Goal: Information Seeking & Learning: Learn about a topic

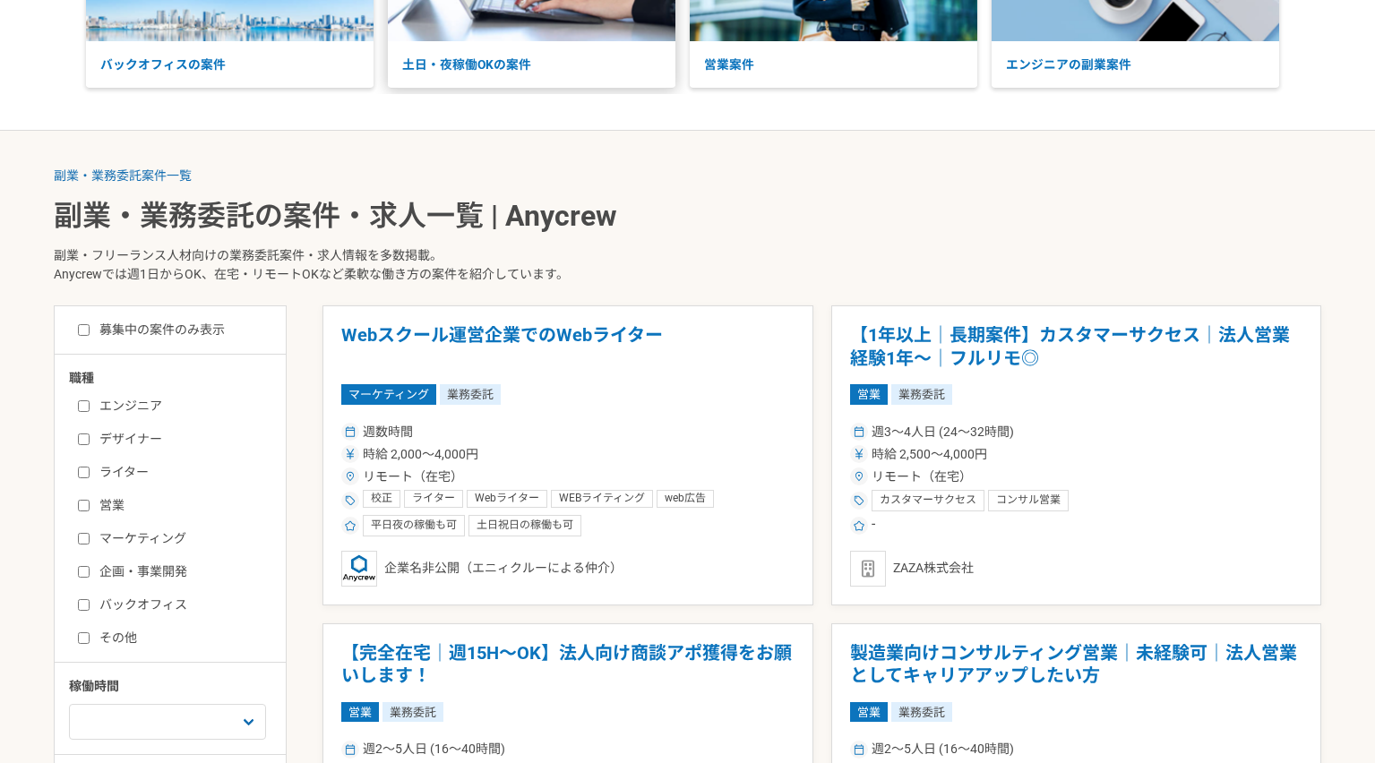
scroll to position [241, 0]
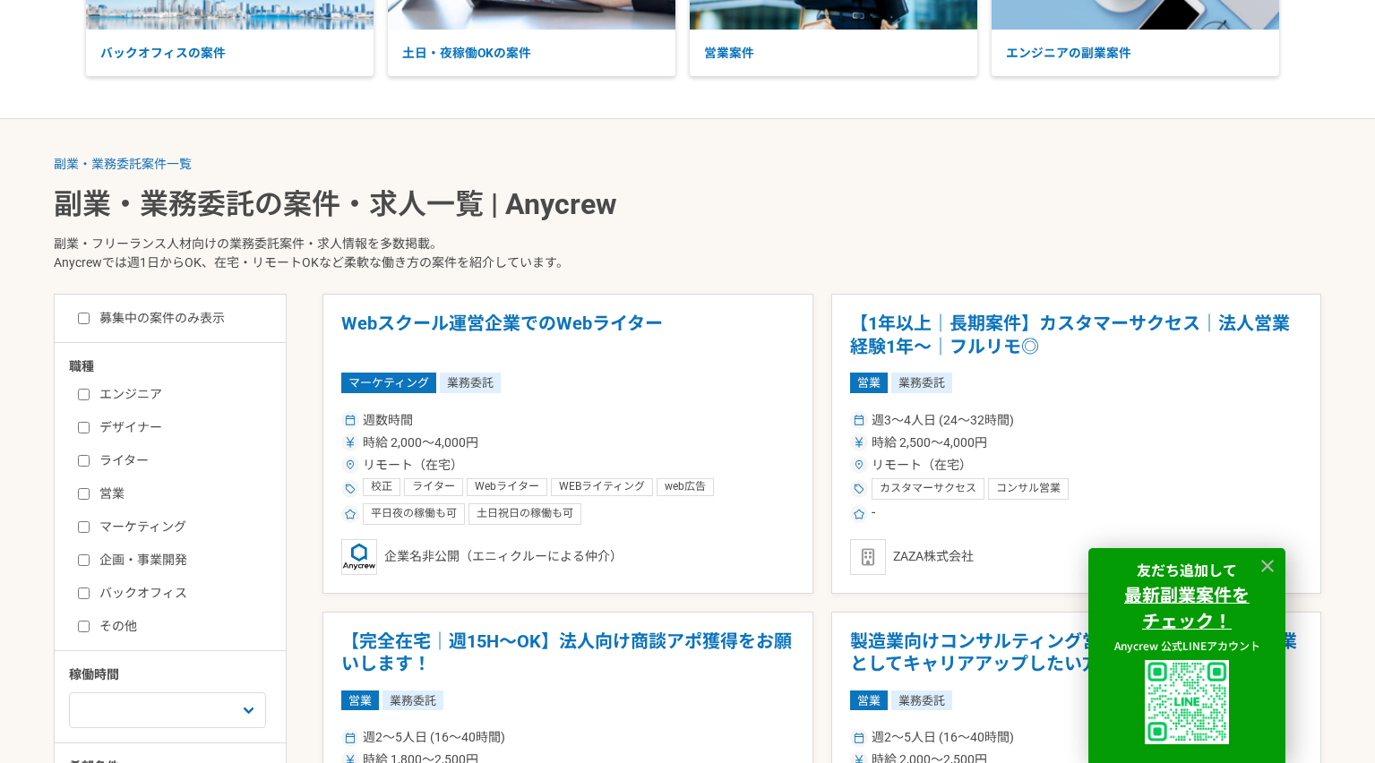
click at [144, 392] on label "エンジニア" at bounding box center [181, 394] width 206 height 19
click at [90, 392] on input "エンジニア" at bounding box center [84, 395] width 12 height 12
checkbox input "true"
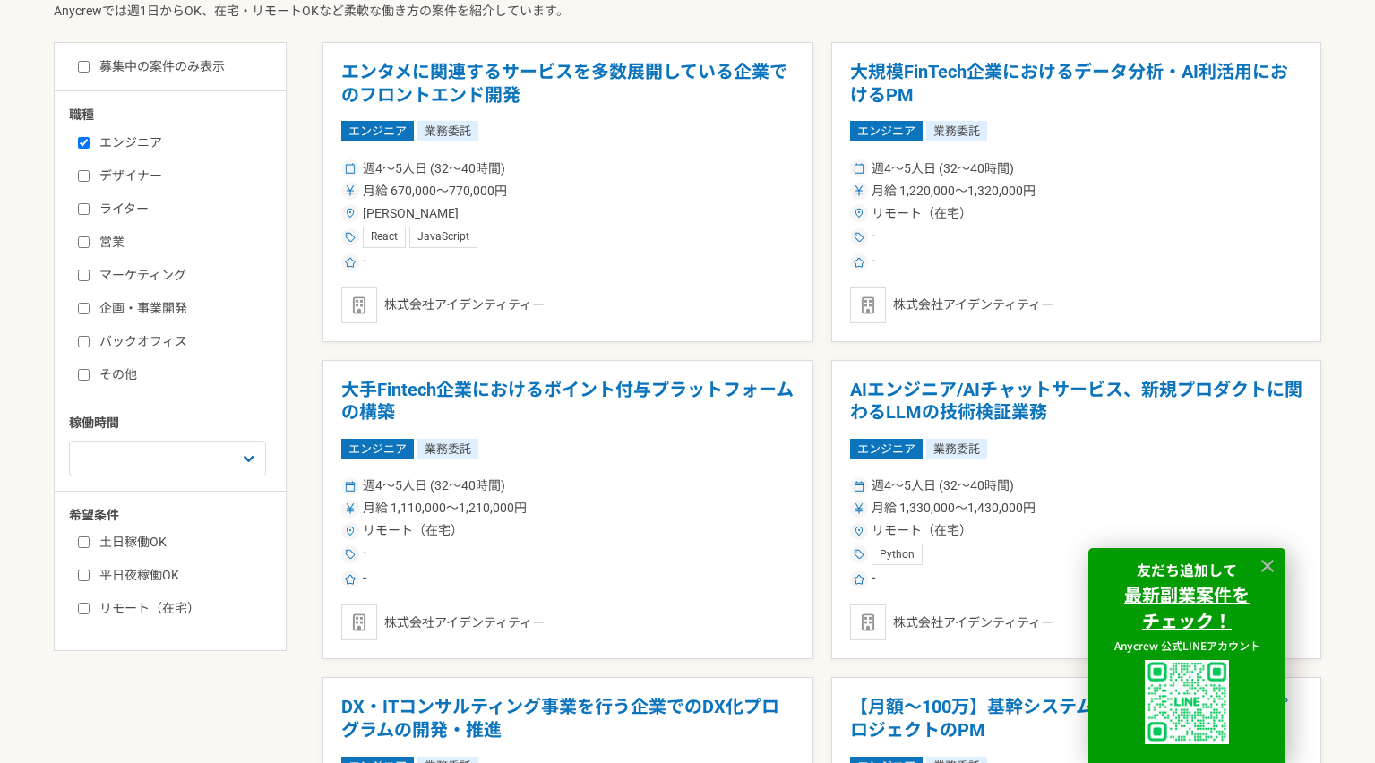
scroll to position [493, 0]
click at [117, 57] on label "募集中の案件のみ表示" at bounding box center [151, 65] width 147 height 19
click at [90, 60] on input "募集中の案件のみ表示" at bounding box center [84, 66] width 12 height 12
checkbox input "true"
click at [146, 542] on label "土日稼働OK" at bounding box center [181, 541] width 206 height 19
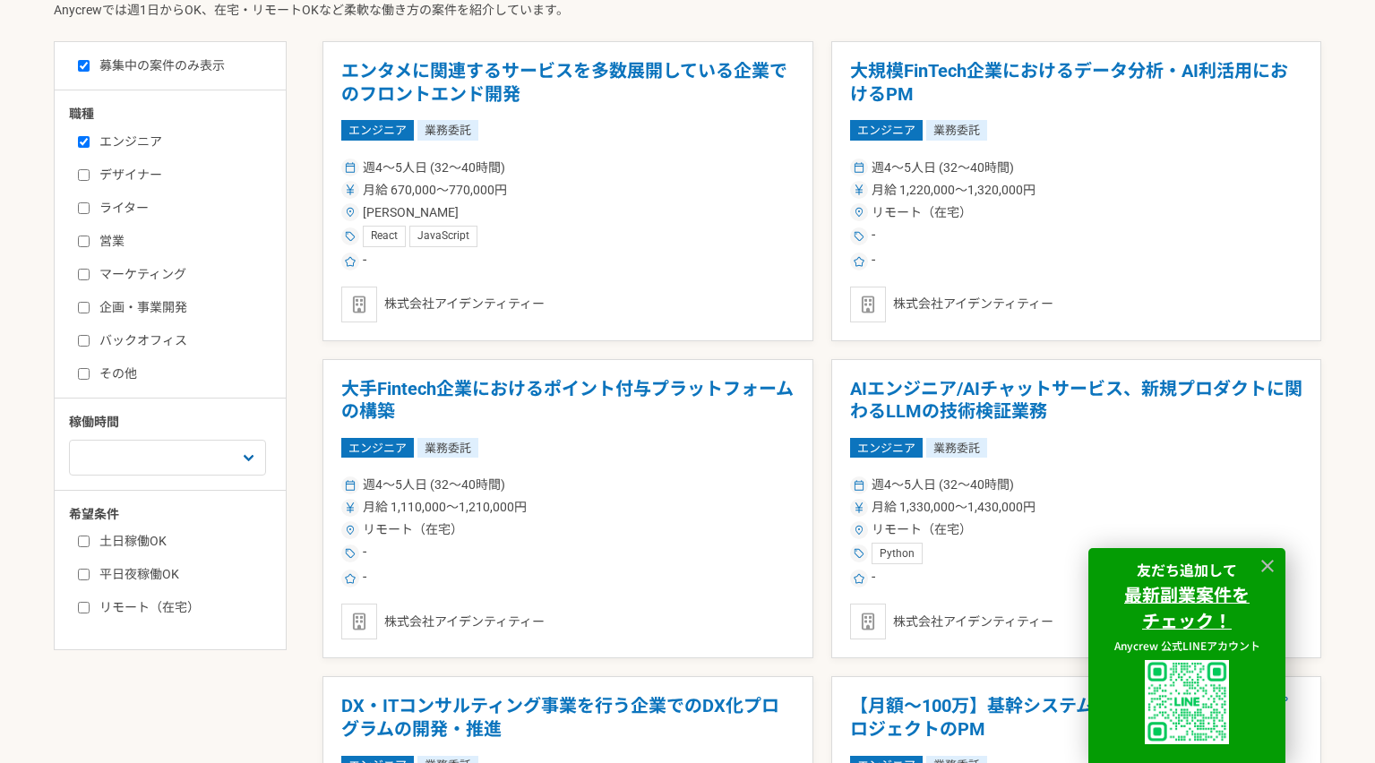
click at [90, 542] on input "土日稼働OK" at bounding box center [84, 542] width 12 height 12
checkbox input "true"
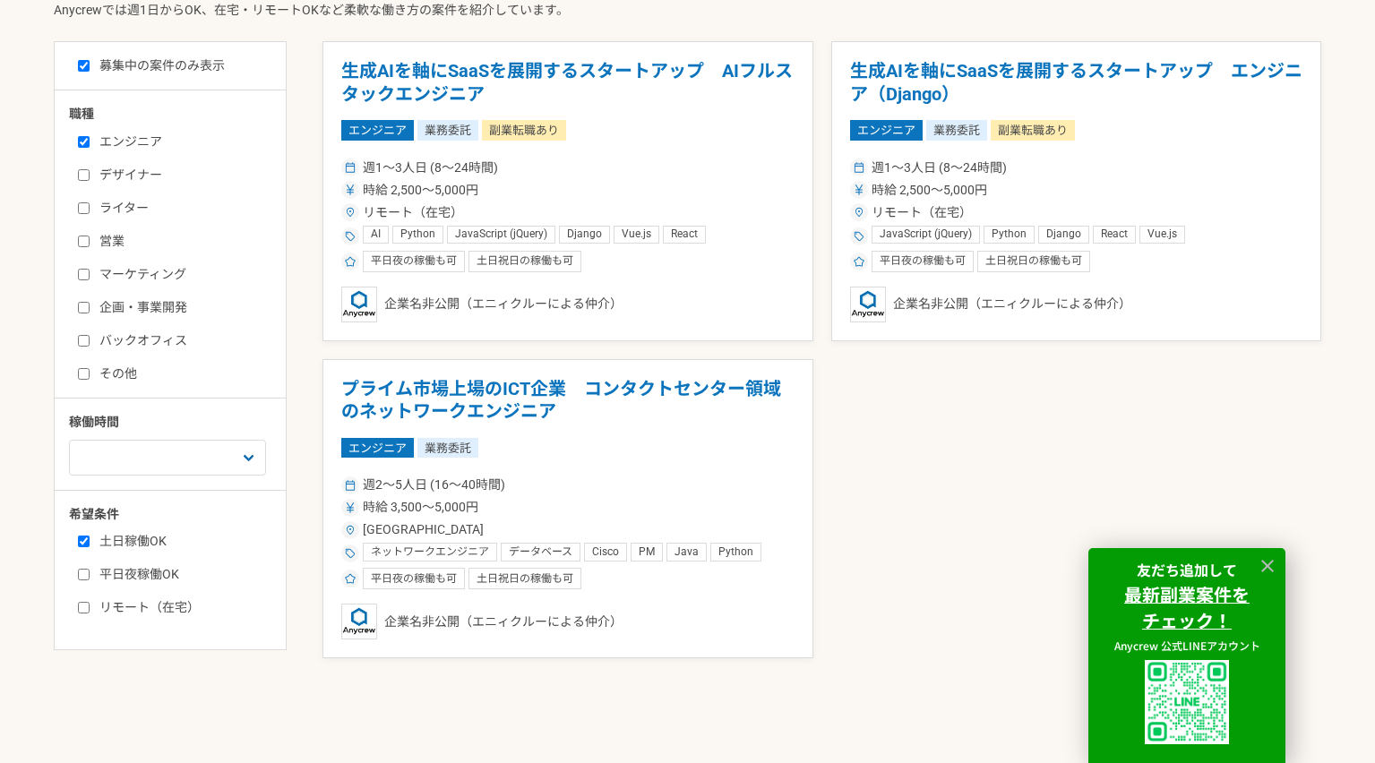
click at [140, 606] on label "リモート（在宅）" at bounding box center [181, 607] width 206 height 19
click at [90, 606] on input "リモート（在宅）" at bounding box center [84, 608] width 12 height 12
checkbox input "true"
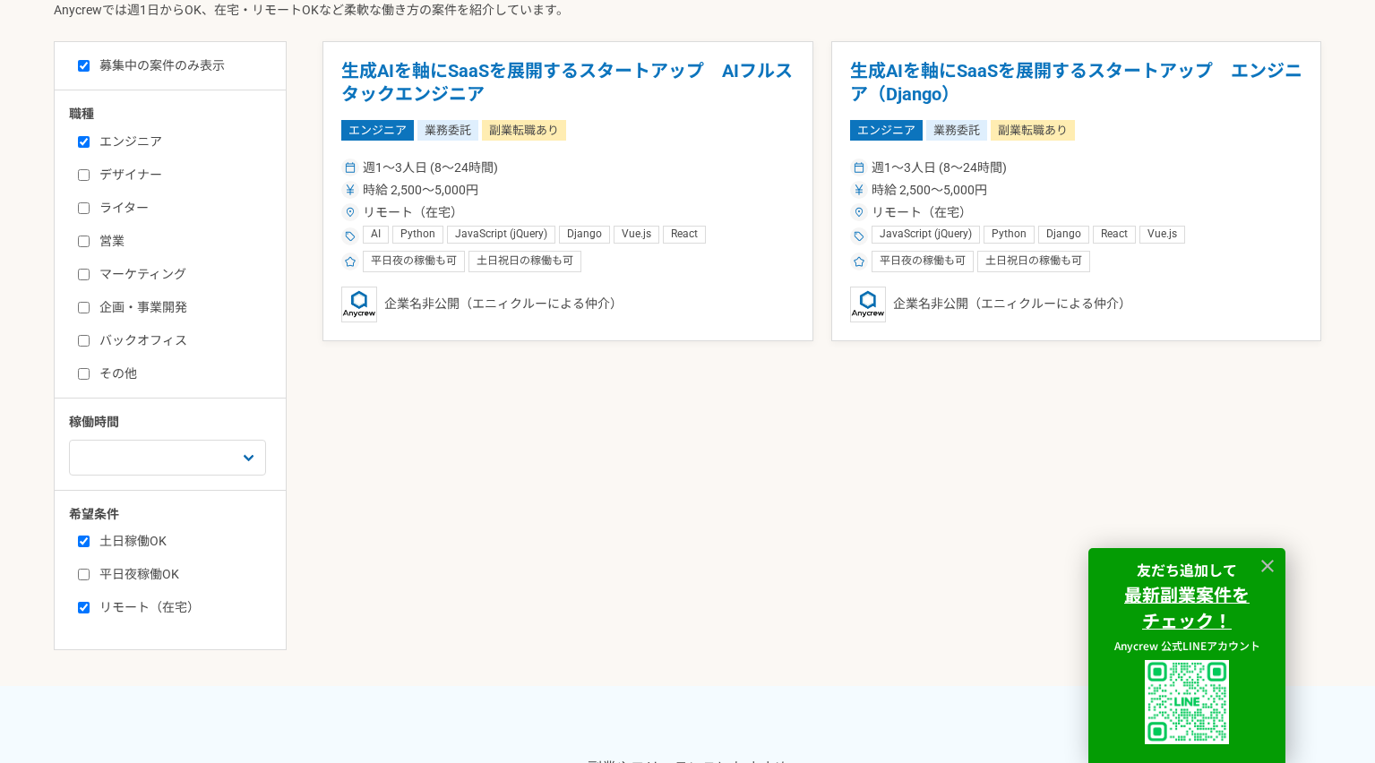
click at [140, 587] on div "土日稼働OK 平日夜稼働OK リモート（在宅）" at bounding box center [176, 572] width 215 height 90
click at [140, 579] on label "平日夜稼働OK" at bounding box center [181, 574] width 206 height 19
click at [90, 579] on input "平日夜稼働OK" at bounding box center [84, 575] width 12 height 12
checkbox input "true"
click at [938, 69] on h1 "生成AIを軸にSaaSを展開するスタートアップ　エンジニア（Django）" at bounding box center [1076, 83] width 453 height 46
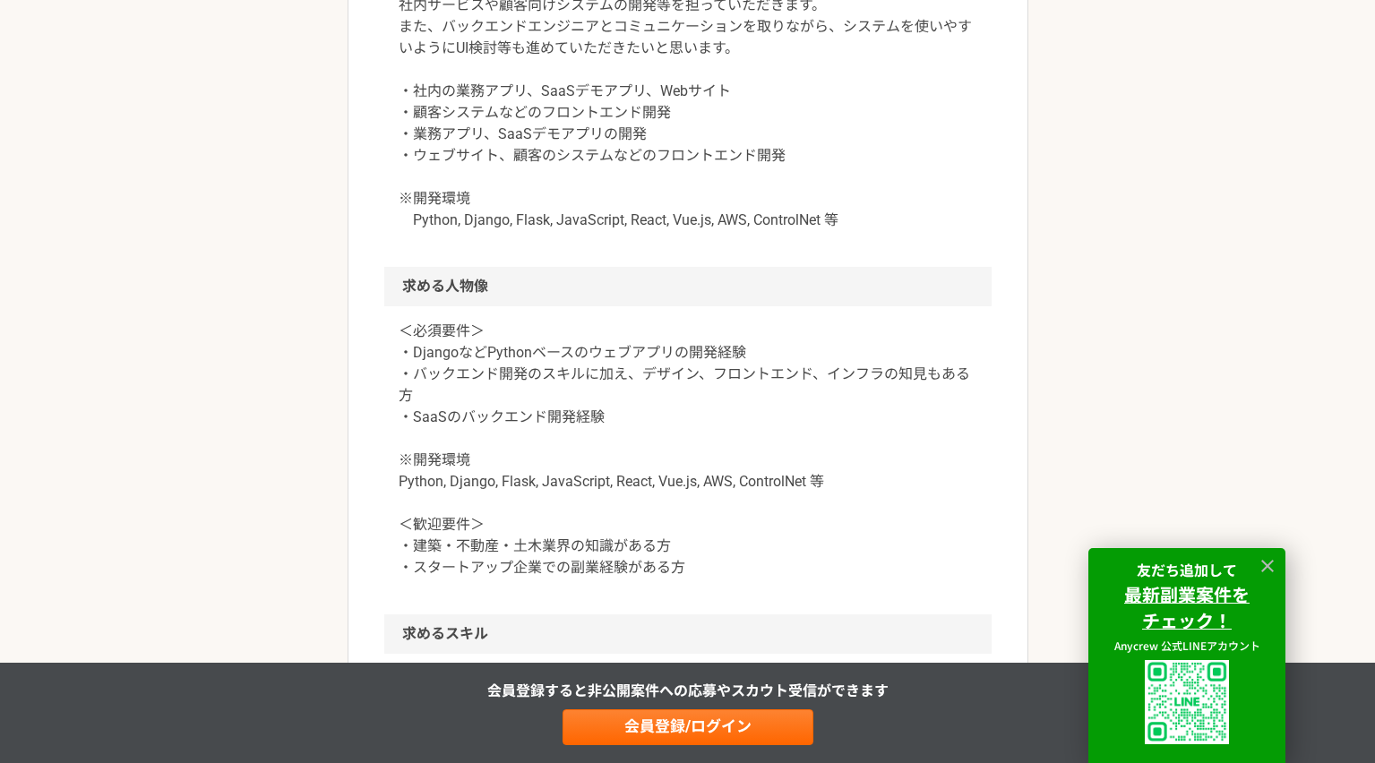
scroll to position [1719, 0]
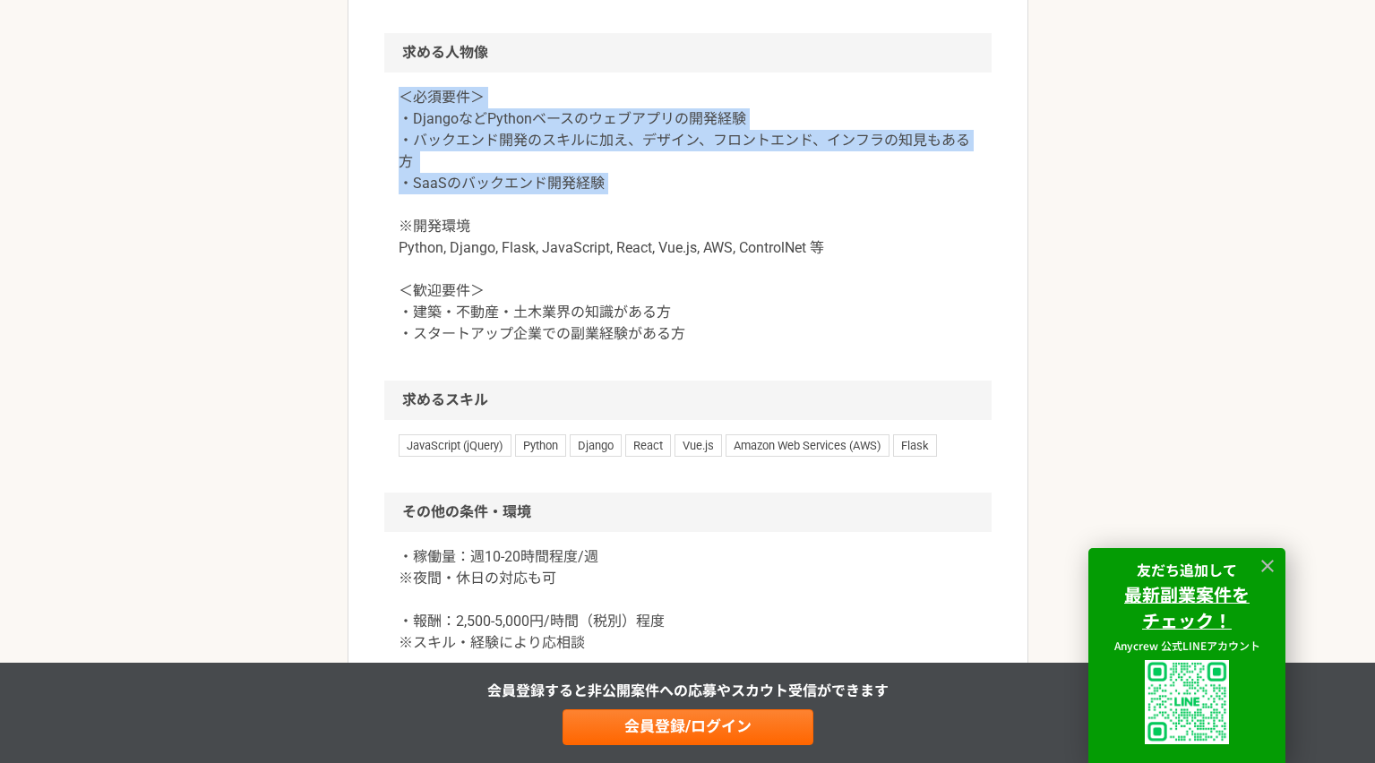
drag, startPoint x: 681, startPoint y: 351, endPoint x: 620, endPoint y: 223, distance: 141.8
click at [620, 223] on section "求める人物像 ＜必須要件＞ ・DjangoなどPythonベースのウェブアプリの開発経験 ・バックエンド開発のスキルに加え、デザイン、フロントエンド、インフラ…" at bounding box center [687, 206] width 607 height 347
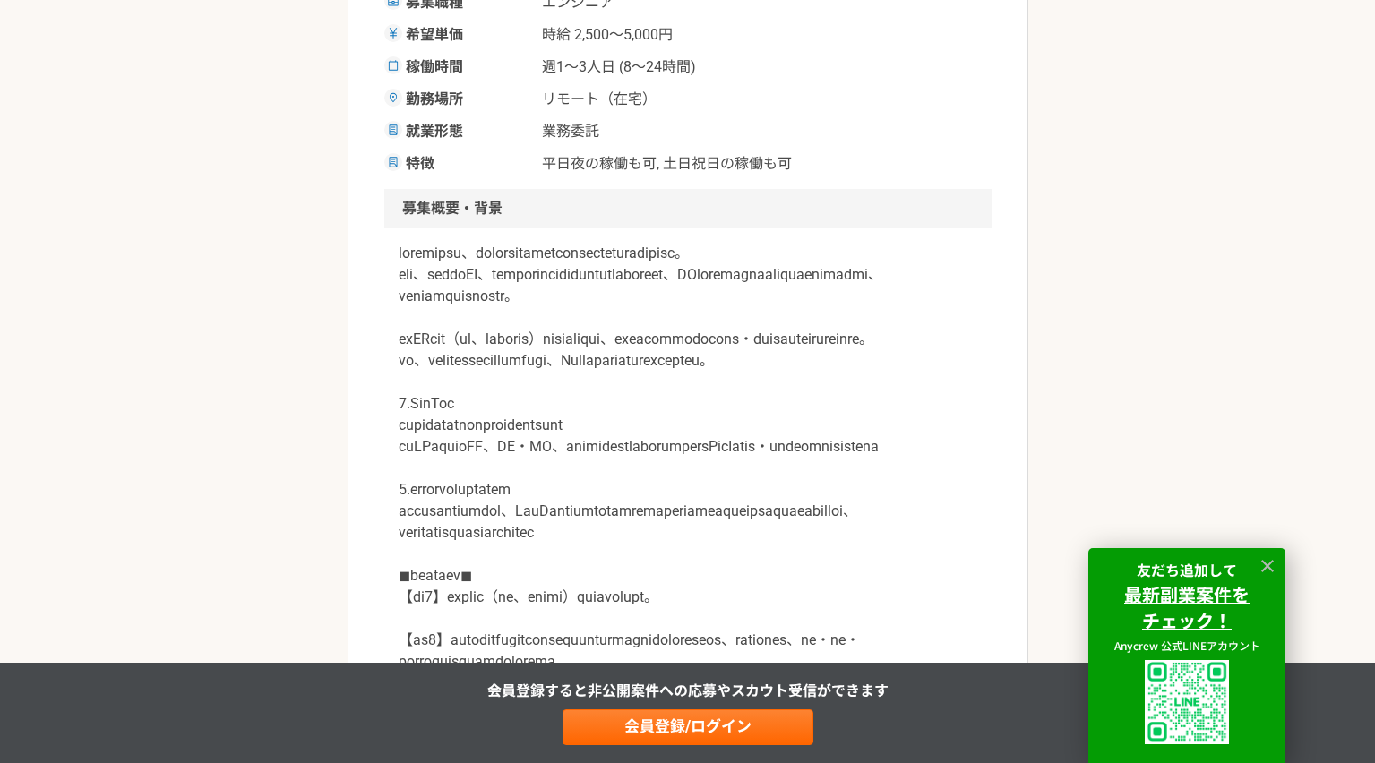
scroll to position [395, 0]
